Goal: Transaction & Acquisition: Purchase product/service

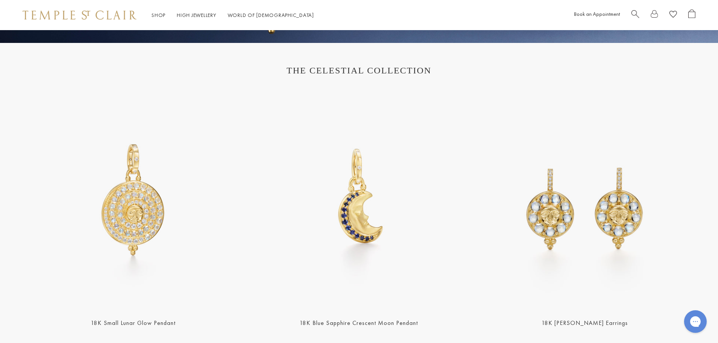
scroll to position [251, 0]
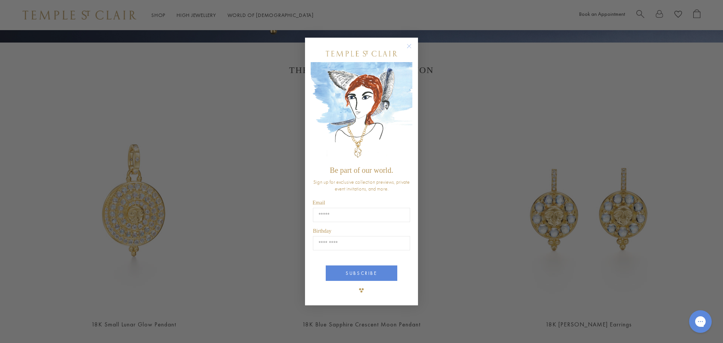
click at [409, 45] on circle "Close dialog" at bounding box center [409, 45] width 9 height 9
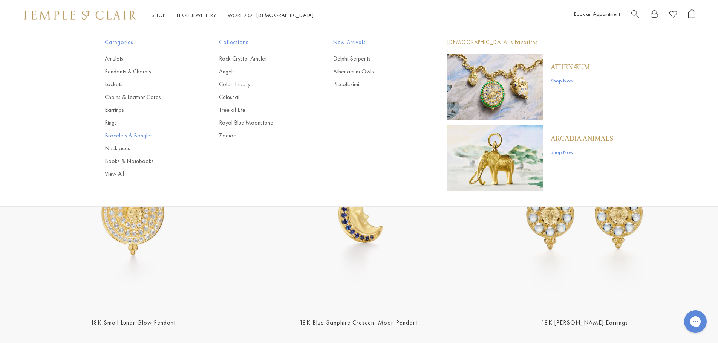
click at [136, 135] on link "Bracelets & Bangles" at bounding box center [147, 136] width 84 height 8
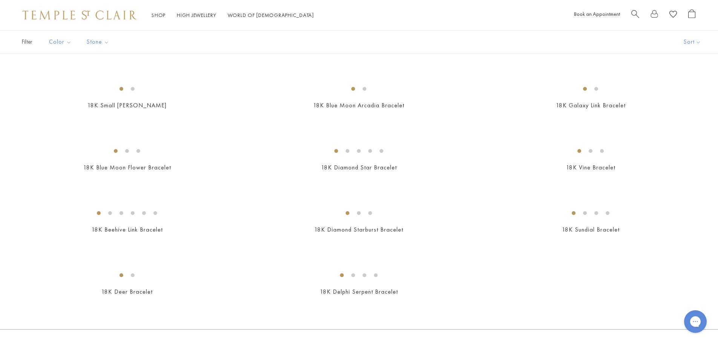
scroll to position [603, 0]
click at [693, 38] on button "Sort" at bounding box center [697, 42] width 51 height 23
click at [693, 37] on button "Sort" at bounding box center [692, 42] width 51 height 23
click at [684, 95] on button "Price, low to high" at bounding box center [687, 95] width 72 height 18
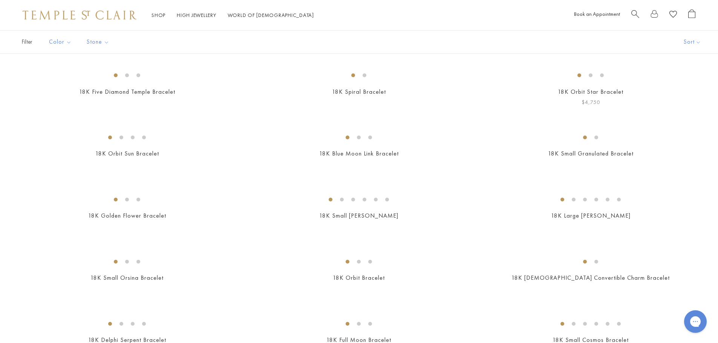
scroll to position [51, 0]
